Goal: Navigation & Orientation: Find specific page/section

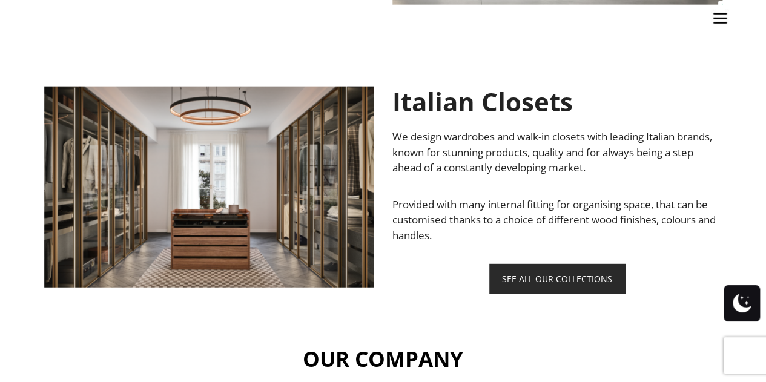
scroll to position [1514, 0]
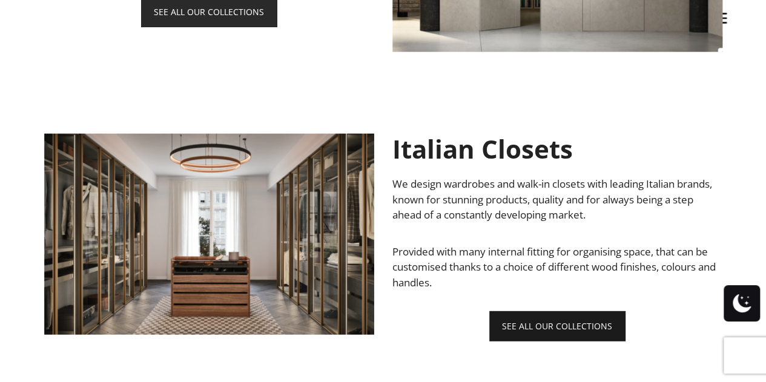
click at [513, 330] on link "SEE ALL OUR COLLECTIONS" at bounding box center [557, 326] width 136 height 30
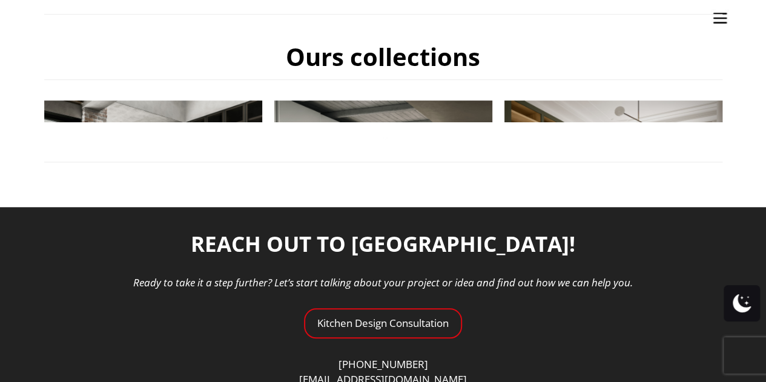
scroll to position [484, 0]
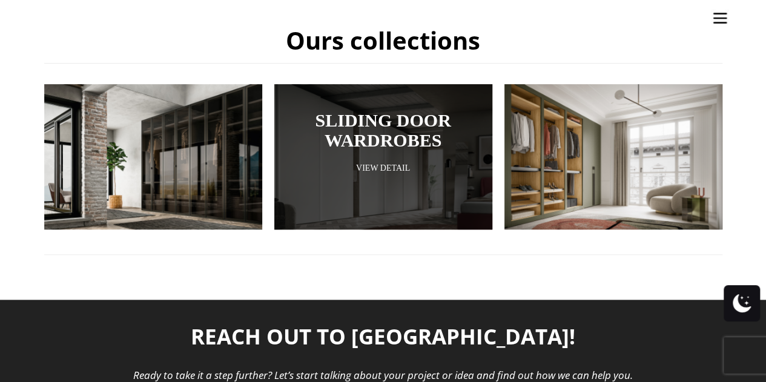
click at [373, 176] on div at bounding box center [383, 156] width 218 height 145
click at [374, 165] on link "View Detail" at bounding box center [383, 168] width 157 height 12
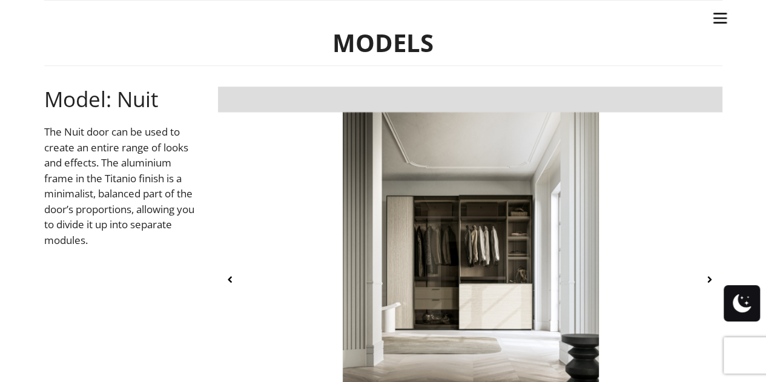
scroll to position [484, 0]
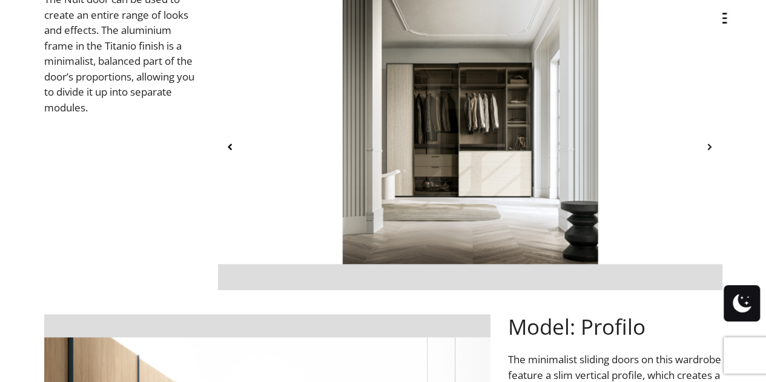
click at [711, 146] on icon at bounding box center [710, 147] width 10 height 10
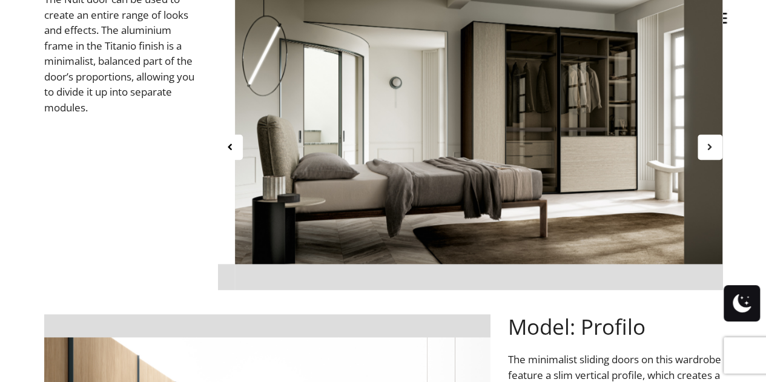
click at [711, 146] on icon at bounding box center [710, 147] width 10 height 10
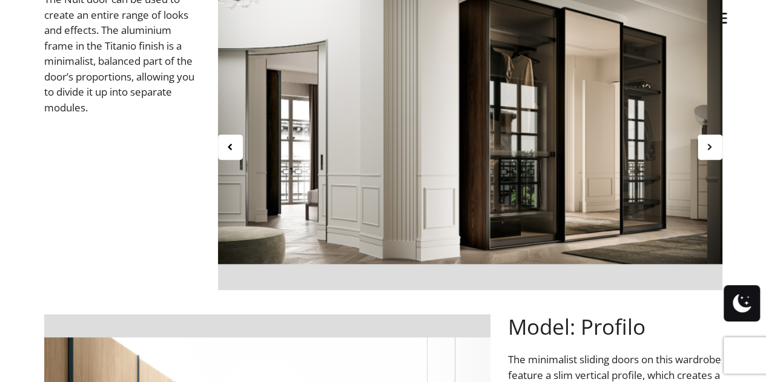
click at [711, 146] on icon at bounding box center [710, 147] width 10 height 10
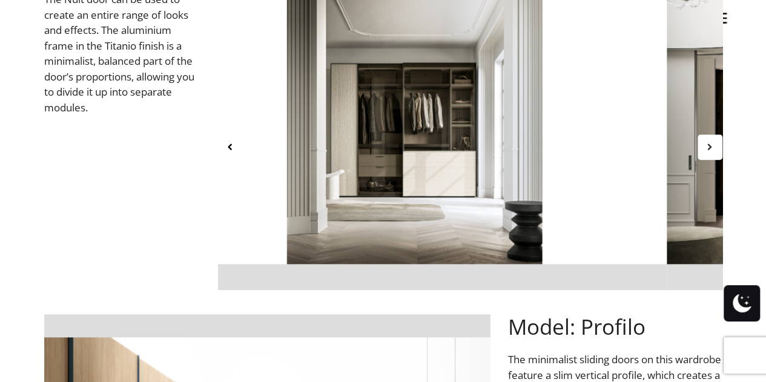
click at [711, 146] on icon at bounding box center [710, 147] width 10 height 10
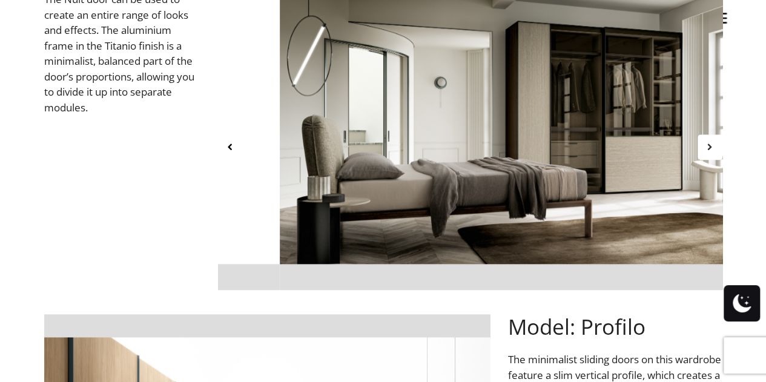
click at [711, 146] on icon at bounding box center [710, 147] width 10 height 10
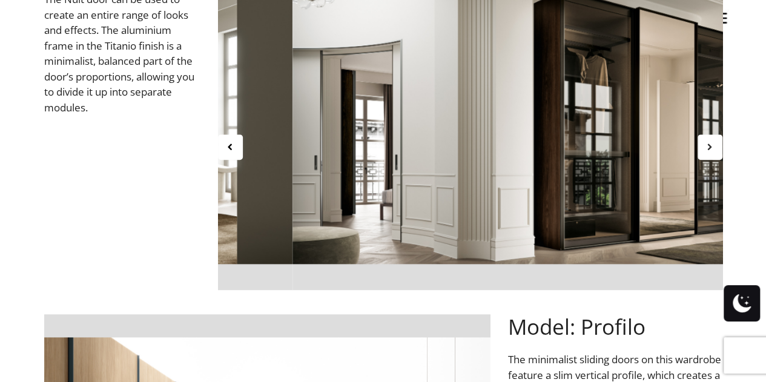
click at [711, 146] on icon at bounding box center [710, 147] width 10 height 10
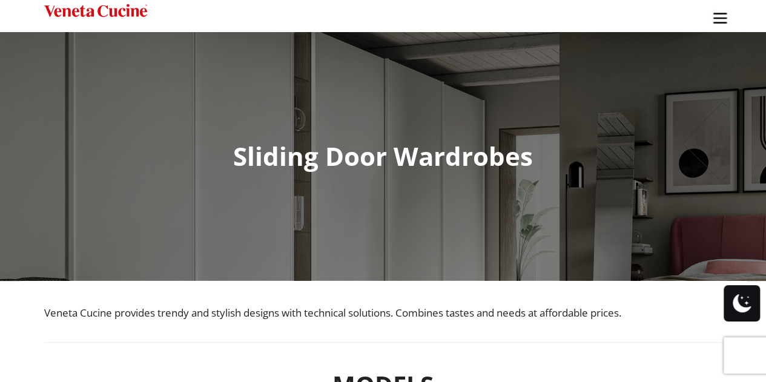
scroll to position [0, 0]
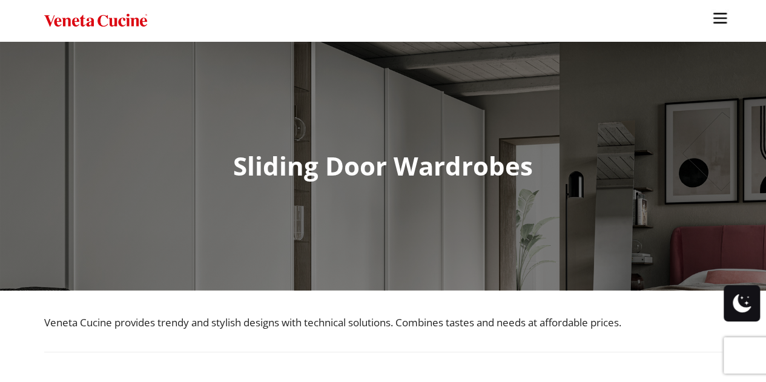
click at [723, 20] on img "Site" at bounding box center [720, 18] width 18 height 18
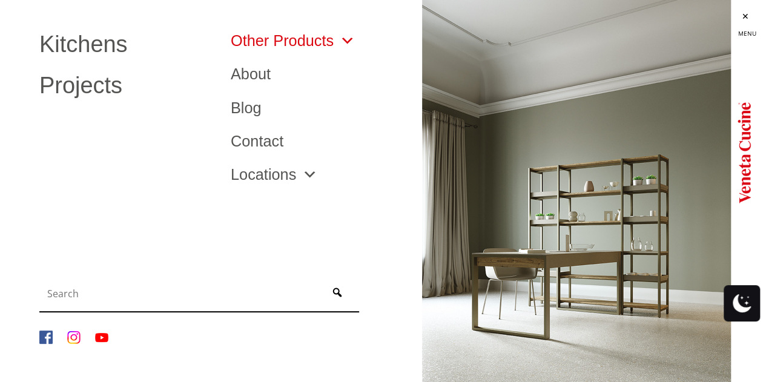
click at [352, 39] on span "Site" at bounding box center [344, 40] width 21 height 15
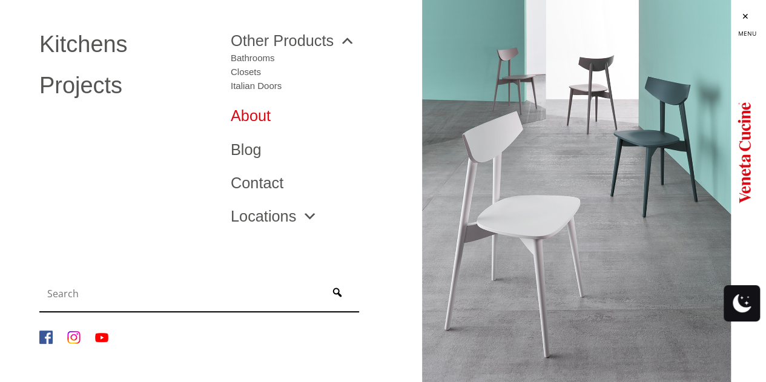
click at [258, 116] on link "About" at bounding box center [317, 115] width 173 height 15
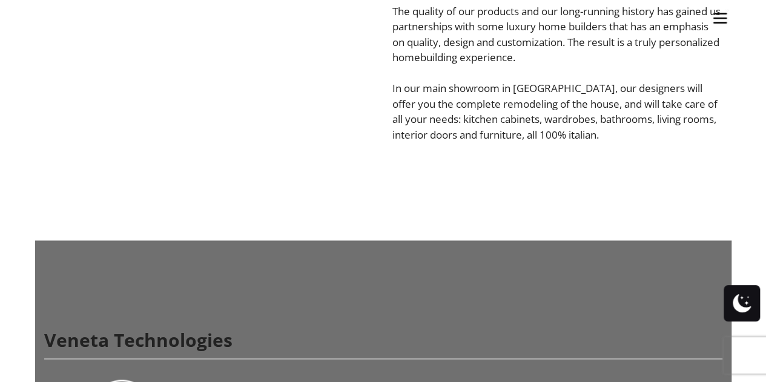
scroll to position [848, 0]
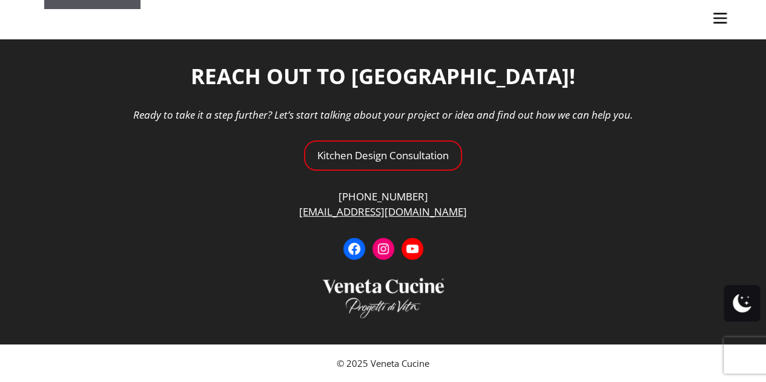
click at [727, 13] on img "Site" at bounding box center [720, 18] width 18 height 18
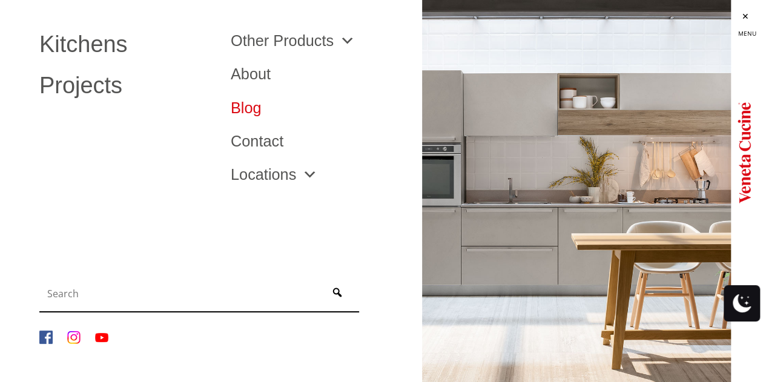
click at [253, 108] on link "Blog" at bounding box center [317, 108] width 173 height 15
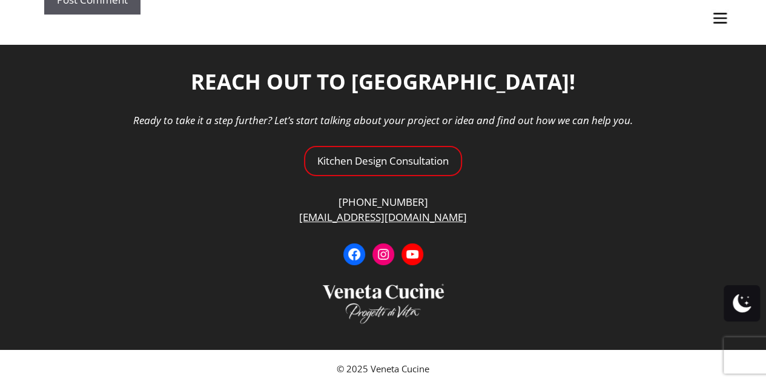
scroll to position [2305, 0]
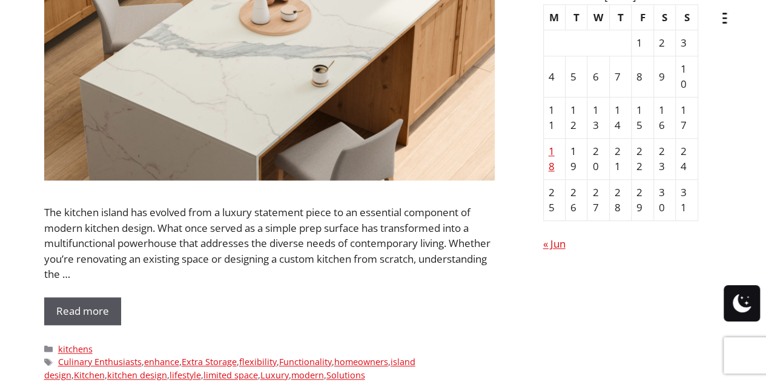
scroll to position [484, 0]
